Goal: Information Seeking & Learning: Learn about a topic

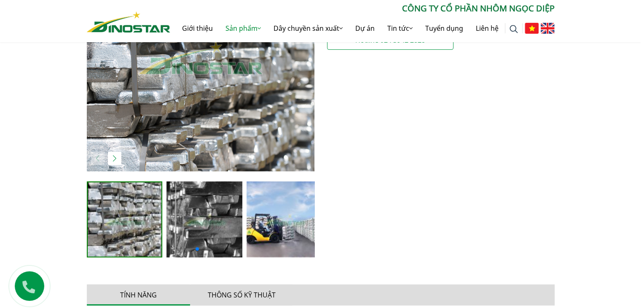
scroll to position [253, 0]
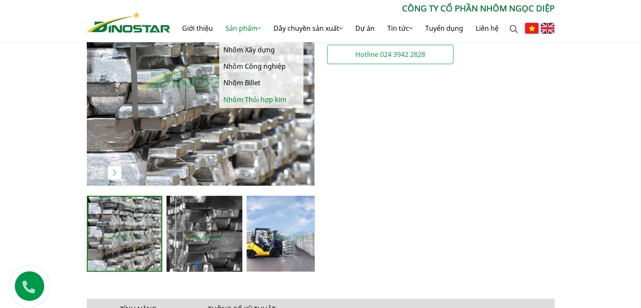
click at [249, 97] on link "Nhôm Thỏi hợp kim" at bounding box center [261, 100] width 84 height 16
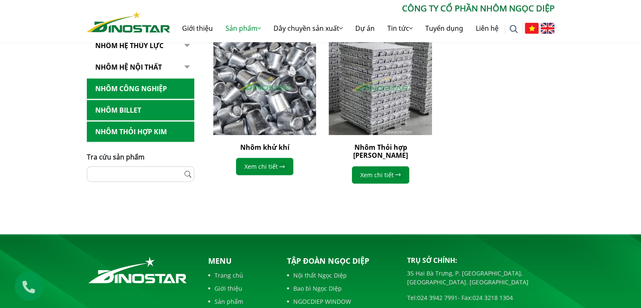
scroll to position [422, 0]
